Goal: Find specific page/section: Find specific page/section

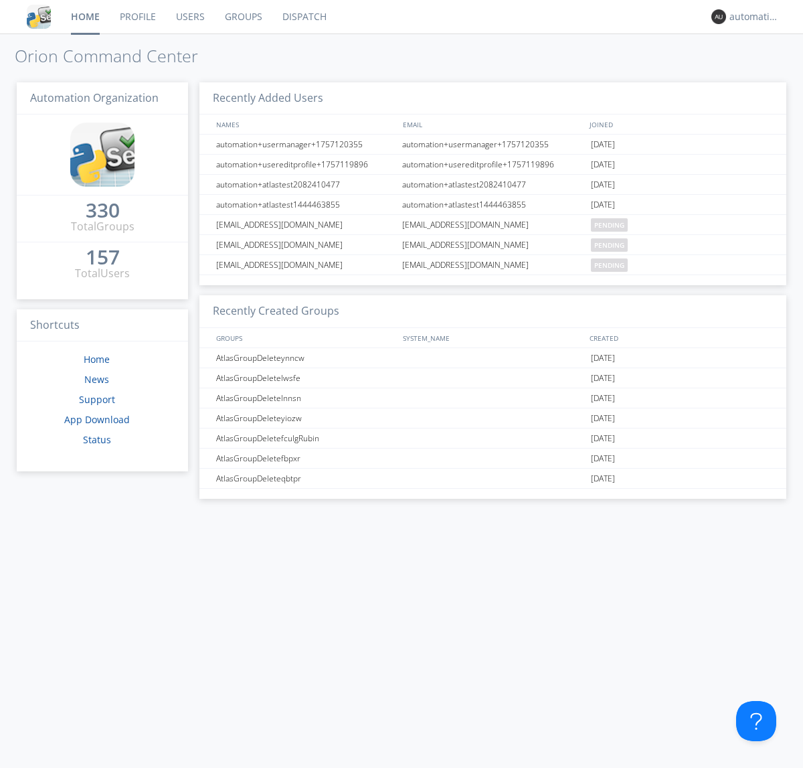
click at [303, 17] on link "Dispatch" at bounding box center [304, 16] width 64 height 33
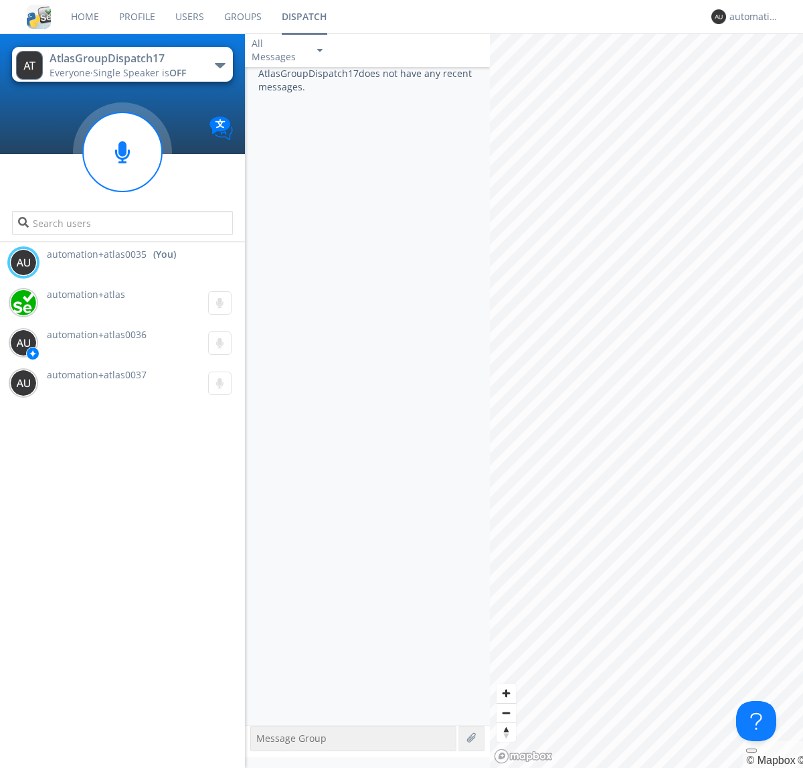
click at [220, 65] on div "button" at bounding box center [220, 65] width 11 height 5
click at [0, 0] on span "AtlasGroupDispatch16" at bounding box center [0, 0] width 0 height 0
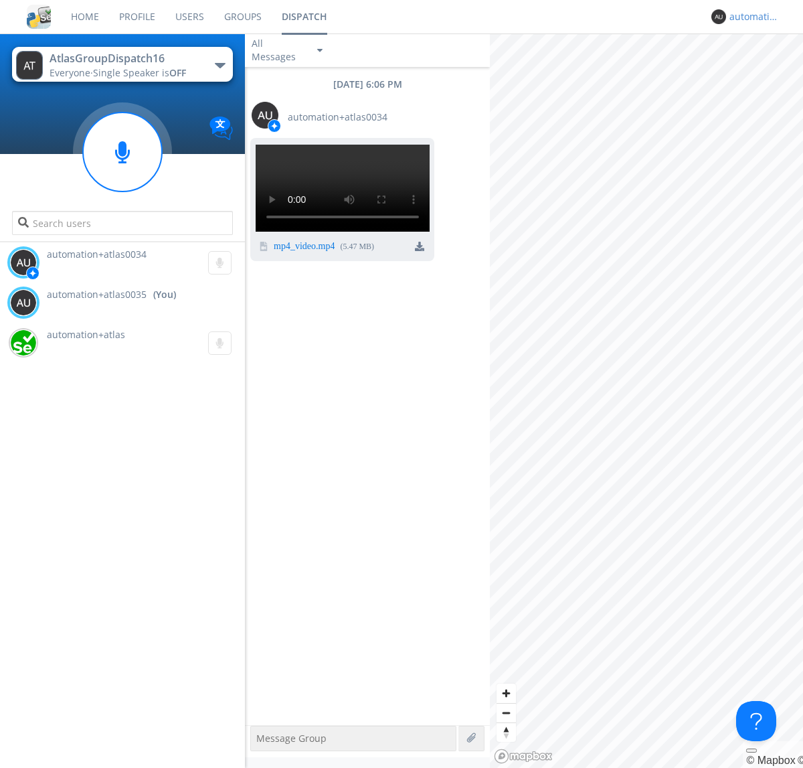
click at [751, 17] on div "automation+atlas0035" at bounding box center [755, 16] width 50 height 13
